Goal: Find specific page/section: Find specific page/section

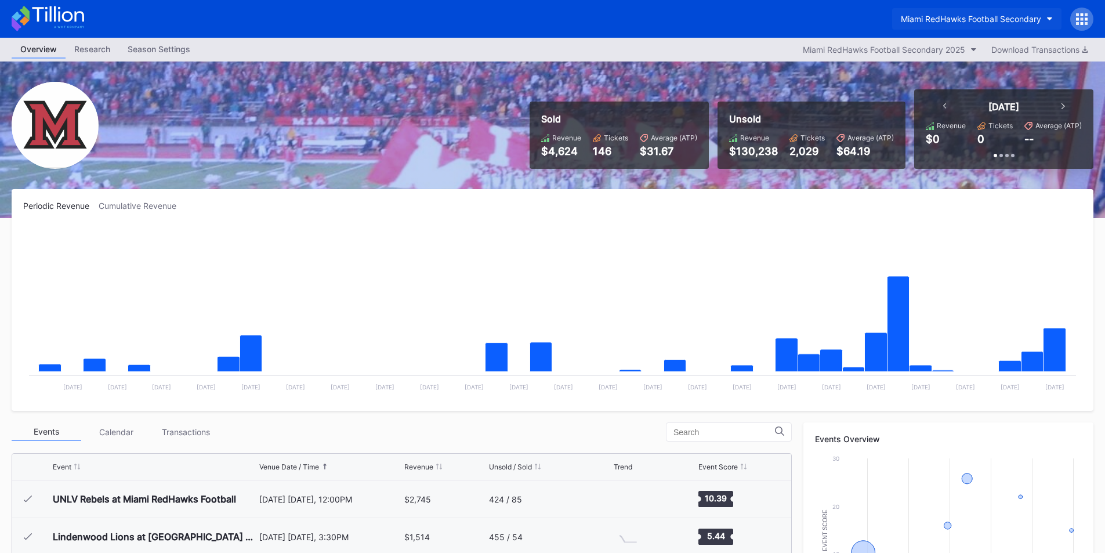
click at [928, 23] on div "Miami RedHawks Football Secondary" at bounding box center [971, 19] width 140 height 10
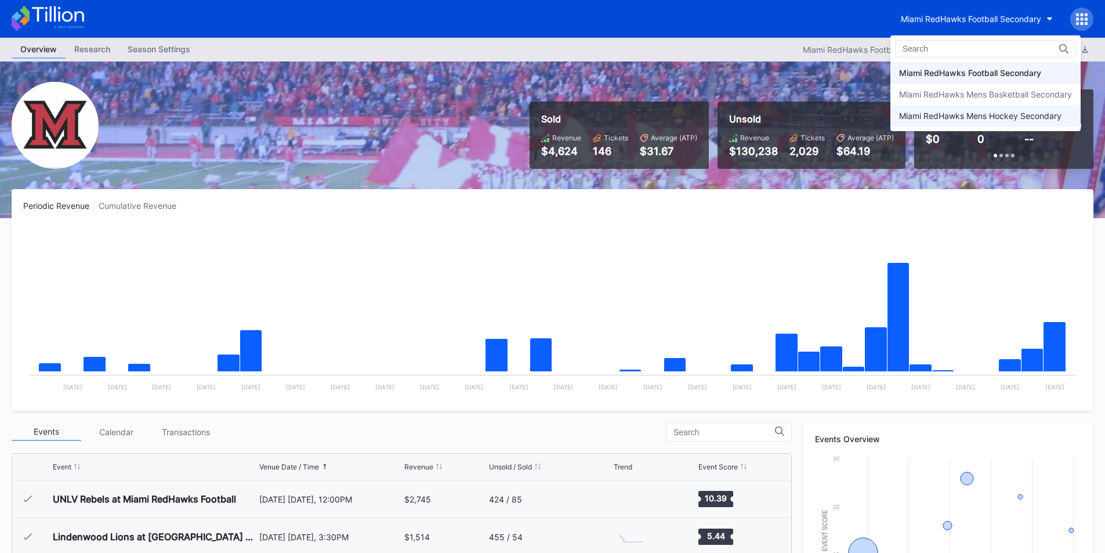
click at [940, 121] on div "Miami RedHawks Mens Hockey Secondary" at bounding box center [986, 115] width 190 height 21
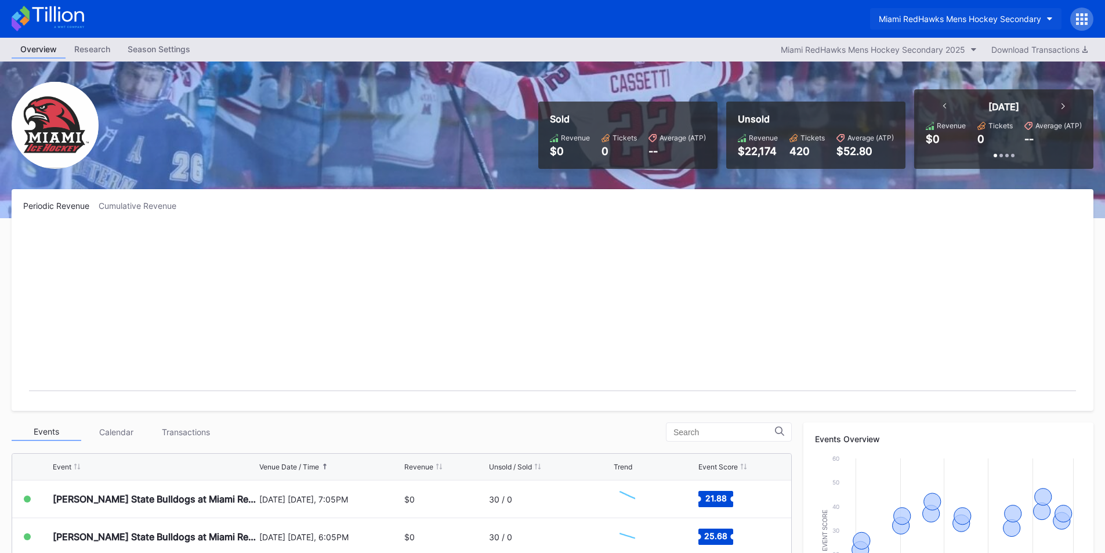
click at [923, 18] on div "Miami RedHawks Mens Hockey Secondary" at bounding box center [960, 19] width 162 height 10
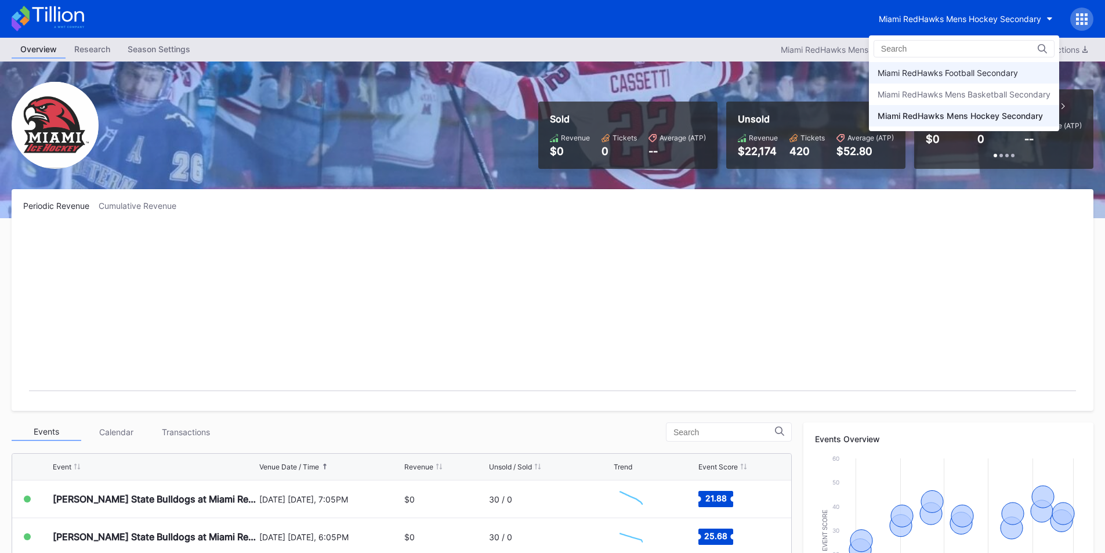
click at [917, 74] on div "Miami RedHawks Football Secondary" at bounding box center [948, 73] width 140 height 10
